Goal: Task Accomplishment & Management: Manage account settings

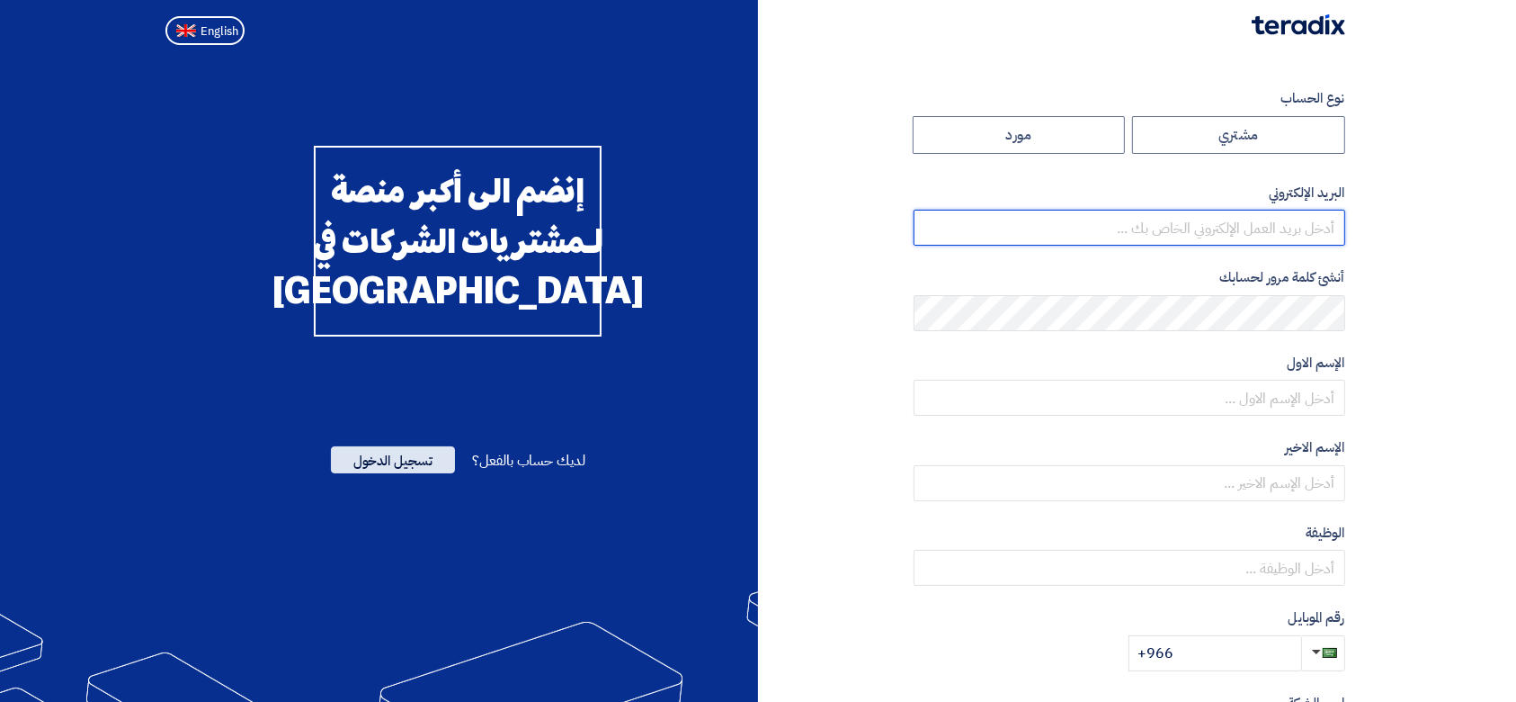
type input "[PERSON_NAME][EMAIL_ADDRESS][DOMAIN_NAME]"
click at [429, 473] on span "تسجيل الدخول" at bounding box center [393, 459] width 124 height 27
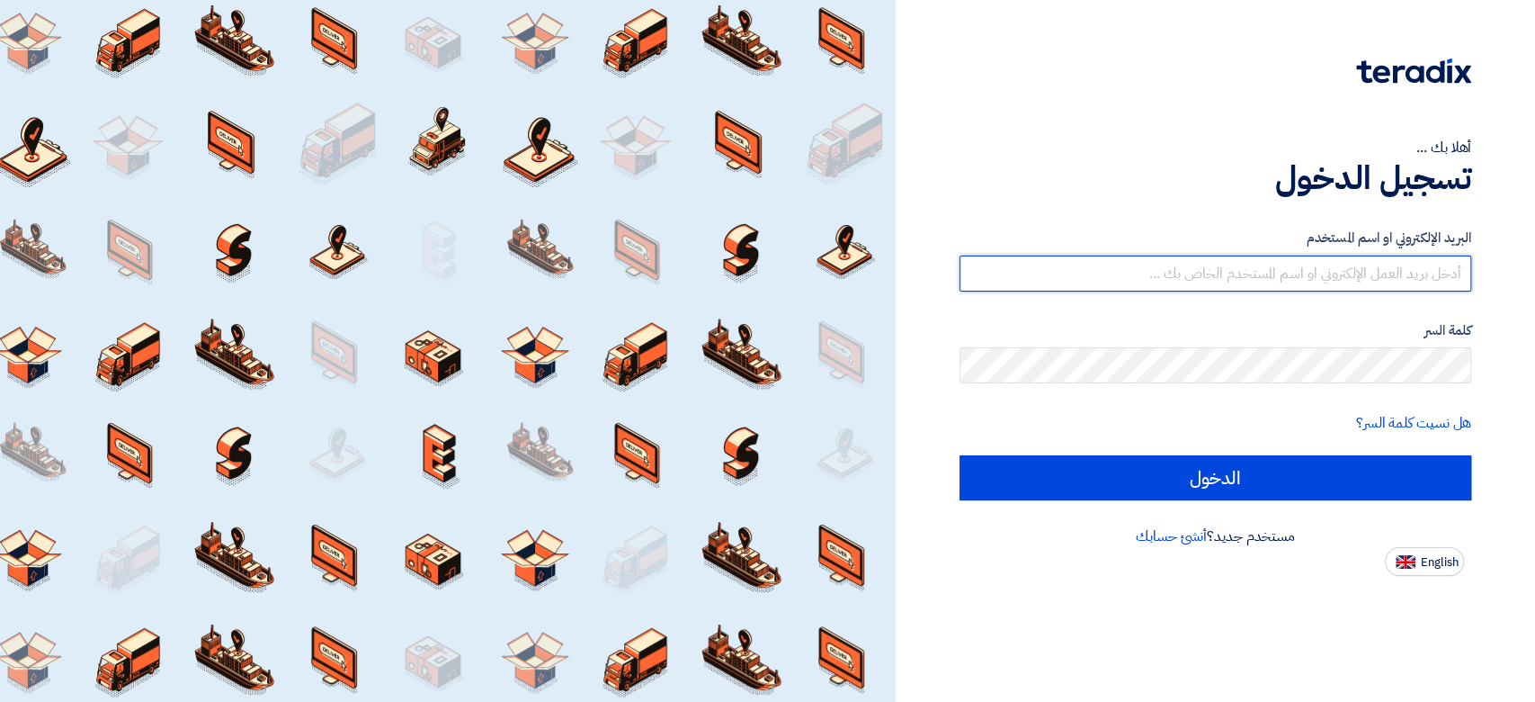
type input "[PERSON_NAME][EMAIL_ADDRESS][DOMAIN_NAME]"
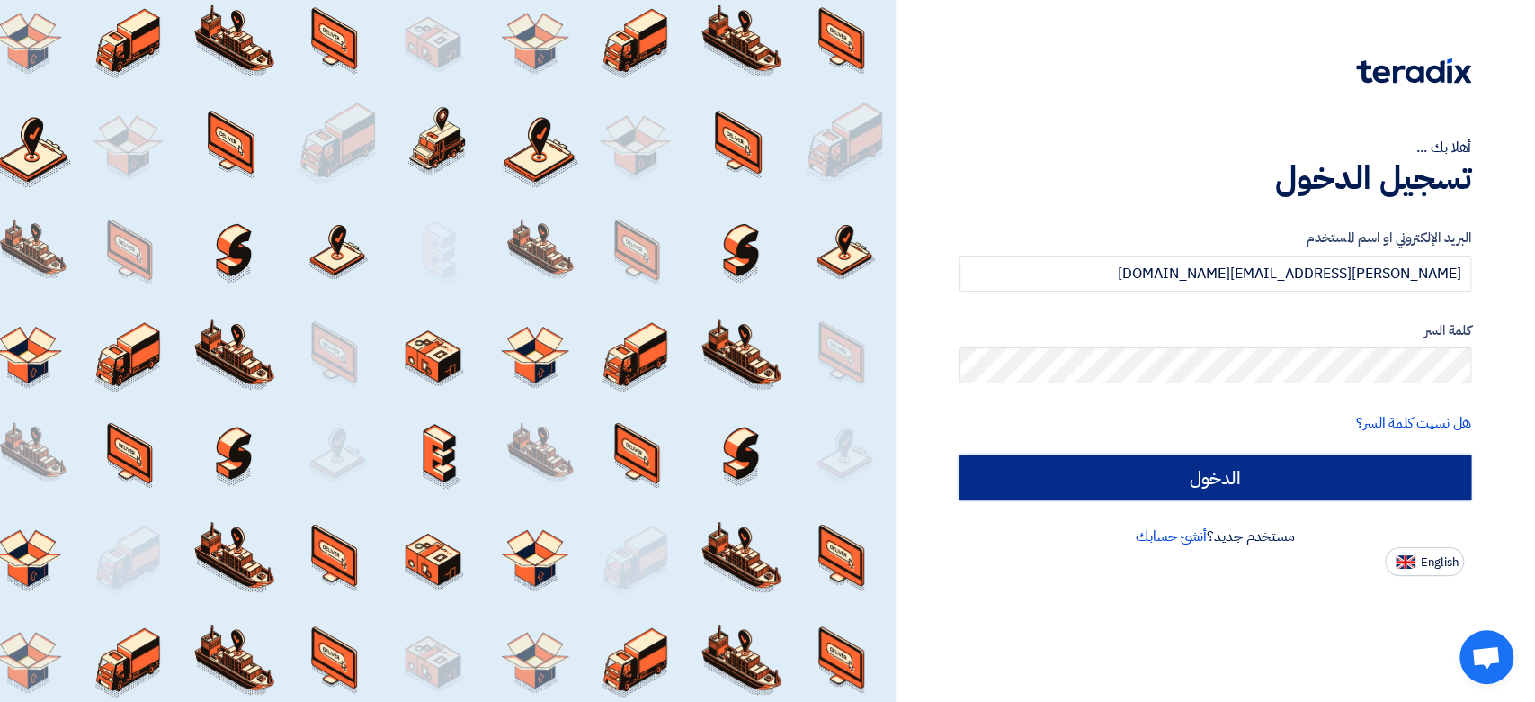
click at [1335, 465] on input "الدخول" at bounding box center [1216, 477] width 512 height 45
type input "Sign in"
